Goal: Find specific fact: Find specific fact

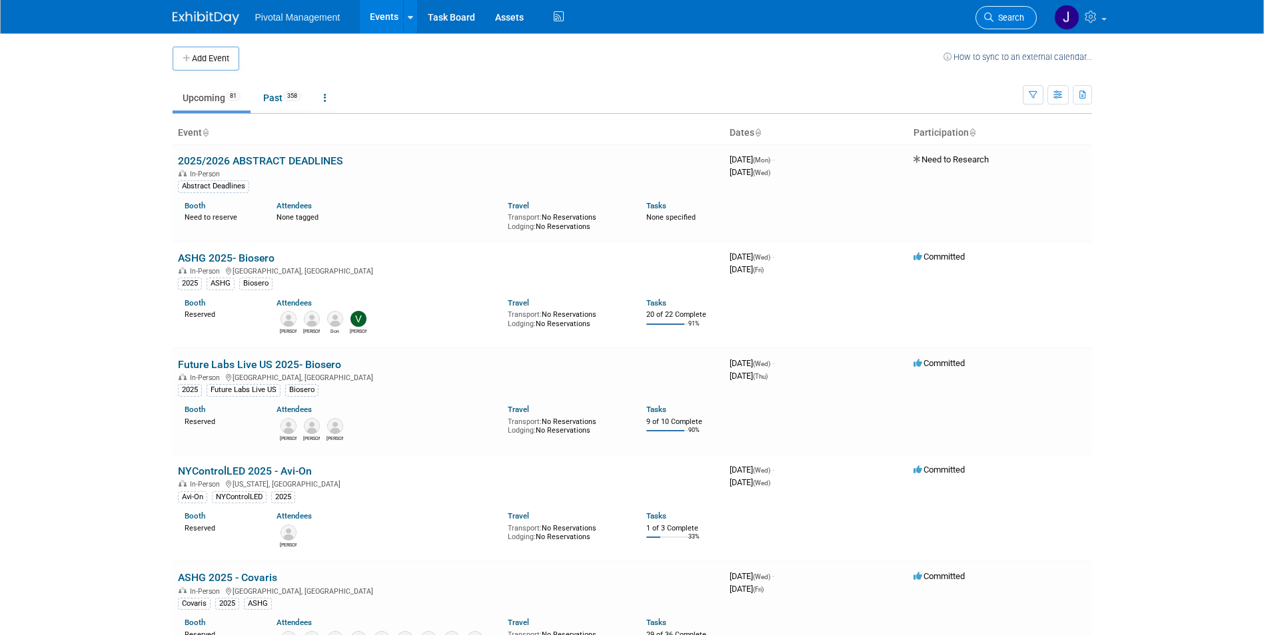
click at [996, 11] on link "Search" at bounding box center [1005, 17] width 61 height 23
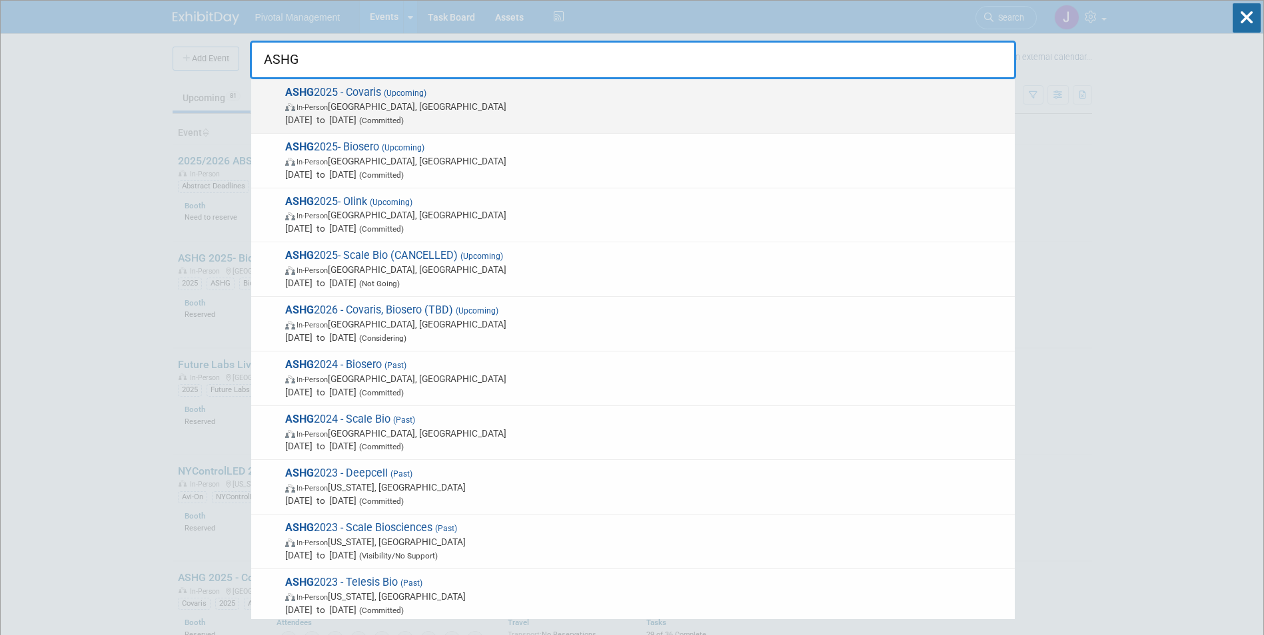
type input "ASHG"
click at [633, 93] on span "ASHG 2025 - Covaris (Upcoming) In-Person [GEOGRAPHIC_DATA], [GEOGRAPHIC_DATA] […" at bounding box center [644, 106] width 727 height 41
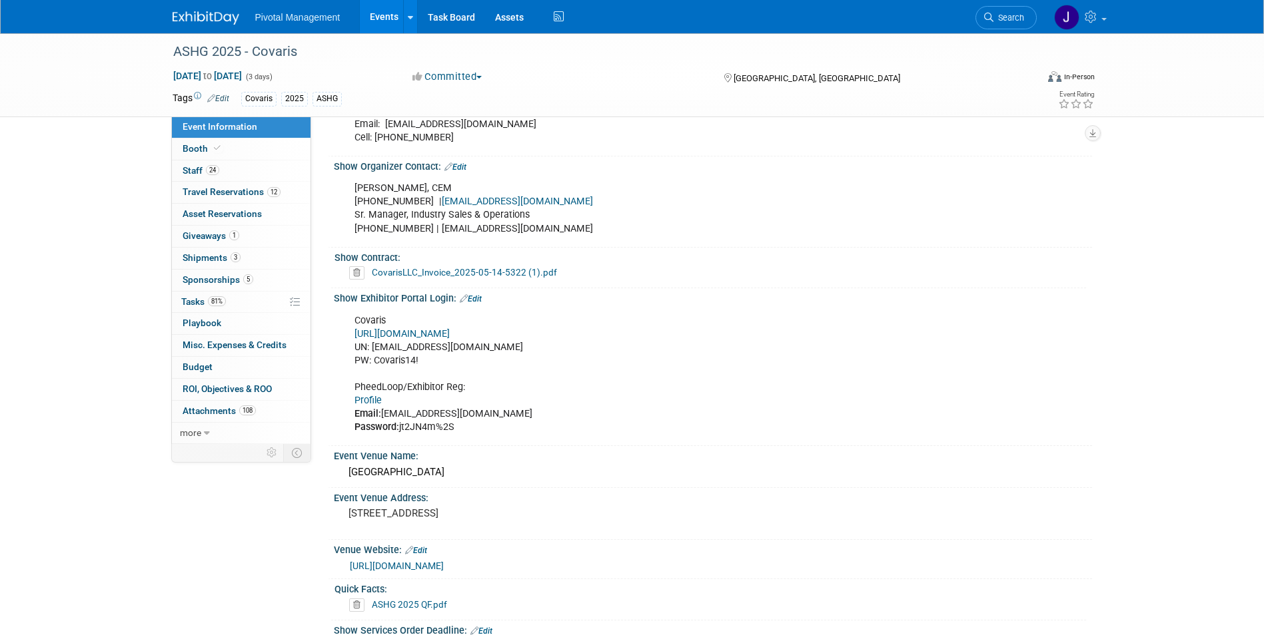
scroll to position [799, 0]
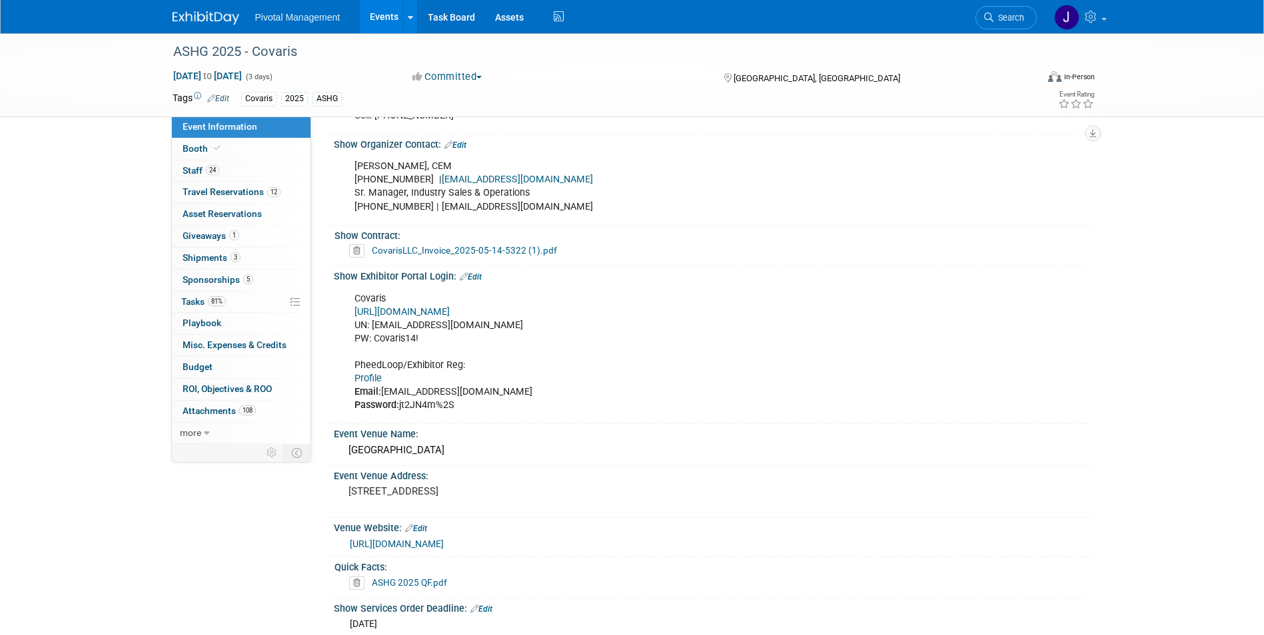
click at [377, 373] on link "Profile" at bounding box center [367, 378] width 27 height 11
drag, startPoint x: 400, startPoint y: 390, endPoint x: 444, endPoint y: 385, distance: 44.3
click at [444, 385] on div "Covaris https://ASHG25.exh.mapyourshow.com/ UN: jgatton@pivotalmgt.com PW: Cova…" at bounding box center [645, 353] width 600 height 134
drag, startPoint x: 444, startPoint y: 385, endPoint x: 430, endPoint y: 394, distance: 16.3
click at [430, 394] on div "Covaris https://ASHG25.exh.mapyourshow.com/ UN: jgatton@pivotalmgt.com PW: Cova…" at bounding box center [645, 353] width 600 height 134
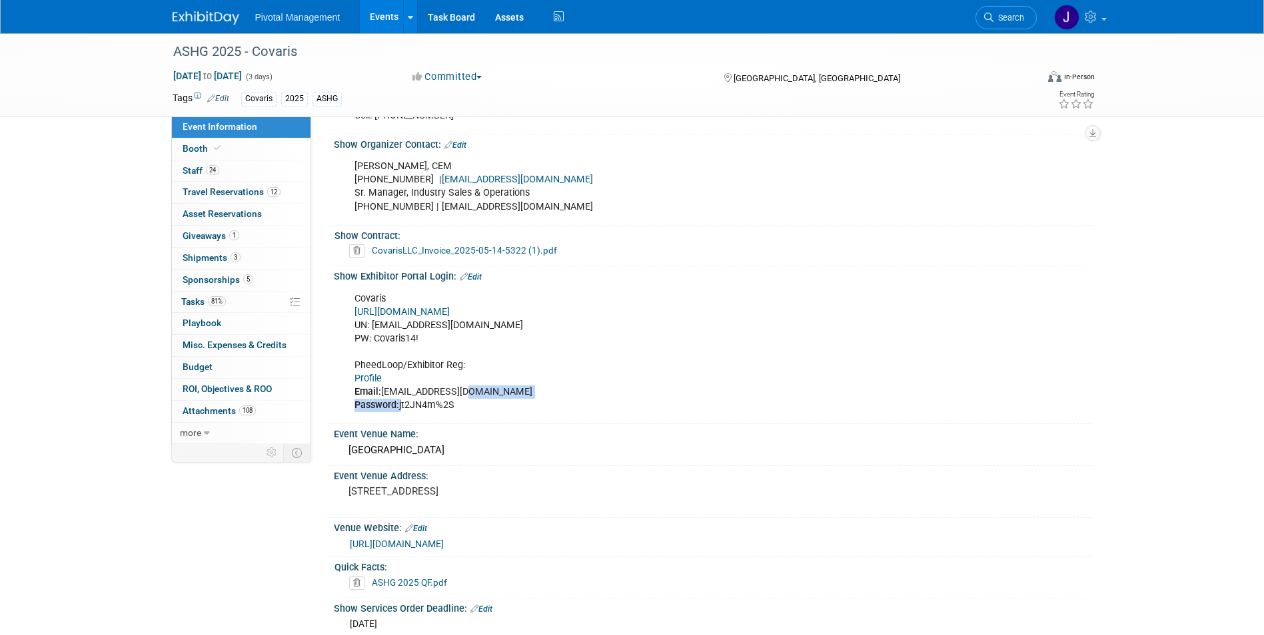
drag, startPoint x: 400, startPoint y: 394, endPoint x: 454, endPoint y: 385, distance: 54.0
click at [454, 385] on div "Covaris https://ASHG25.exh.mapyourshow.com/ UN: jgatton@pivotalmgt.com PW: Cova…" at bounding box center [645, 353] width 600 height 134
click at [430, 388] on div "Covaris https://ASHG25.exh.mapyourshow.com/ UN: jgatton@pivotalmgt.com PW: Cova…" at bounding box center [645, 353] width 600 height 134
drag, startPoint x: 400, startPoint y: 389, endPoint x: 424, endPoint y: 388, distance: 24.0
click at [424, 388] on div "Covaris https://ASHG25.exh.mapyourshow.com/ UN: jgatton@pivotalmgt.com PW: Cova…" at bounding box center [645, 353] width 600 height 134
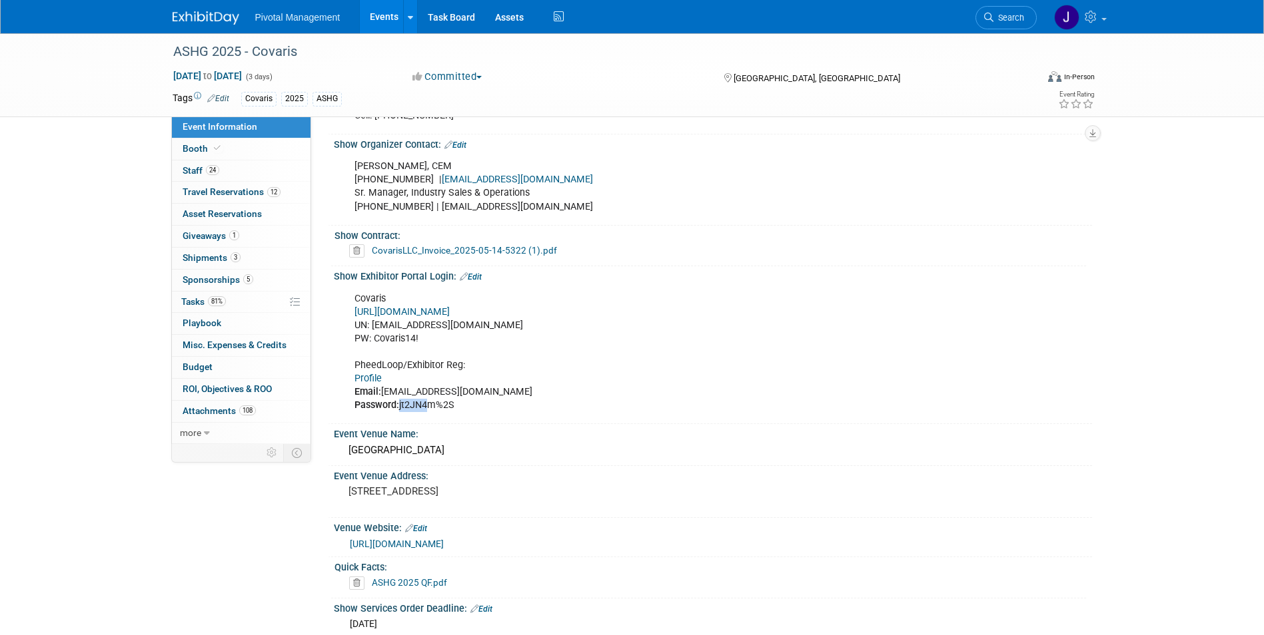
drag, startPoint x: 424, startPoint y: 388, endPoint x: 422, endPoint y: 395, distance: 7.6
click at [422, 395] on div "Covaris https://ASHG25.exh.mapyourshow.com/ UN: jgatton@pivotalmgt.com PW: Cova…" at bounding box center [645, 353] width 600 height 134
drag, startPoint x: 400, startPoint y: 390, endPoint x: 456, endPoint y: 393, distance: 56.0
click at [456, 393] on div "Covaris https://ASHG25.exh.mapyourshow.com/ UN: jgatton@pivotalmgt.com PW: Cova…" at bounding box center [645, 353] width 600 height 134
copy div "jt2JN4m%2S"
